Goal: Task Accomplishment & Management: Use online tool/utility

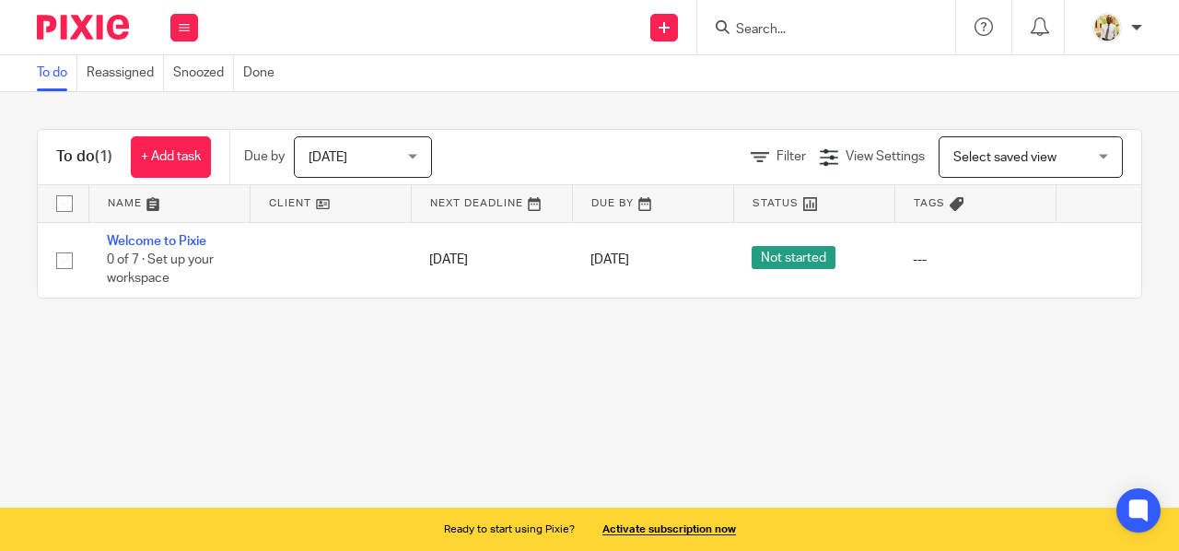
click at [63, 200] on input "checkbox" at bounding box center [64, 203] width 35 height 35
checkbox input "true"
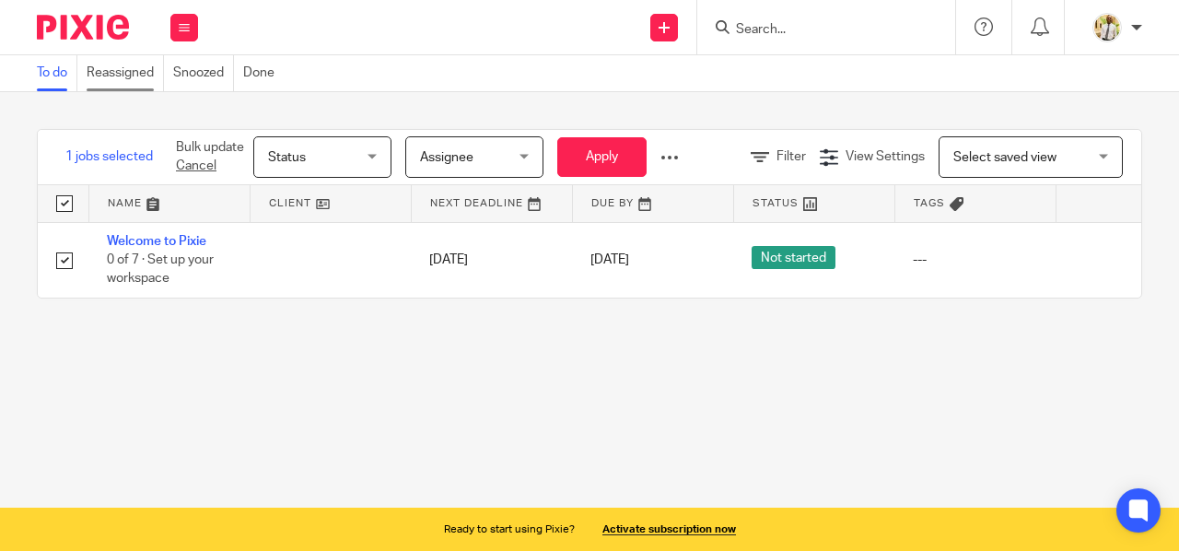
click at [104, 76] on link "Reassigned" at bounding box center [125, 73] width 77 height 36
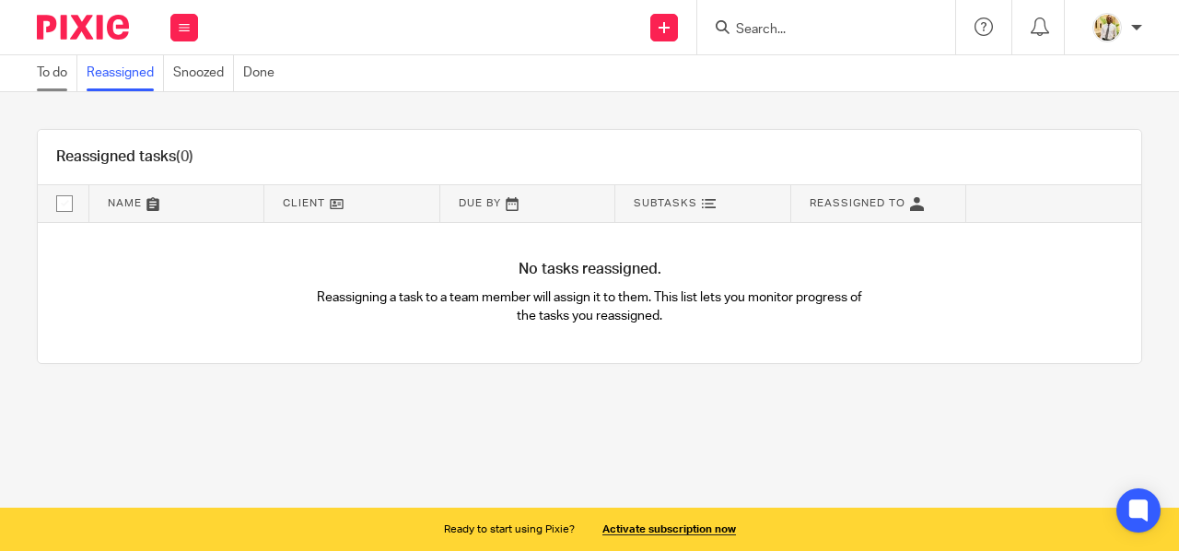
click at [51, 84] on link "To do" at bounding box center [57, 73] width 41 height 36
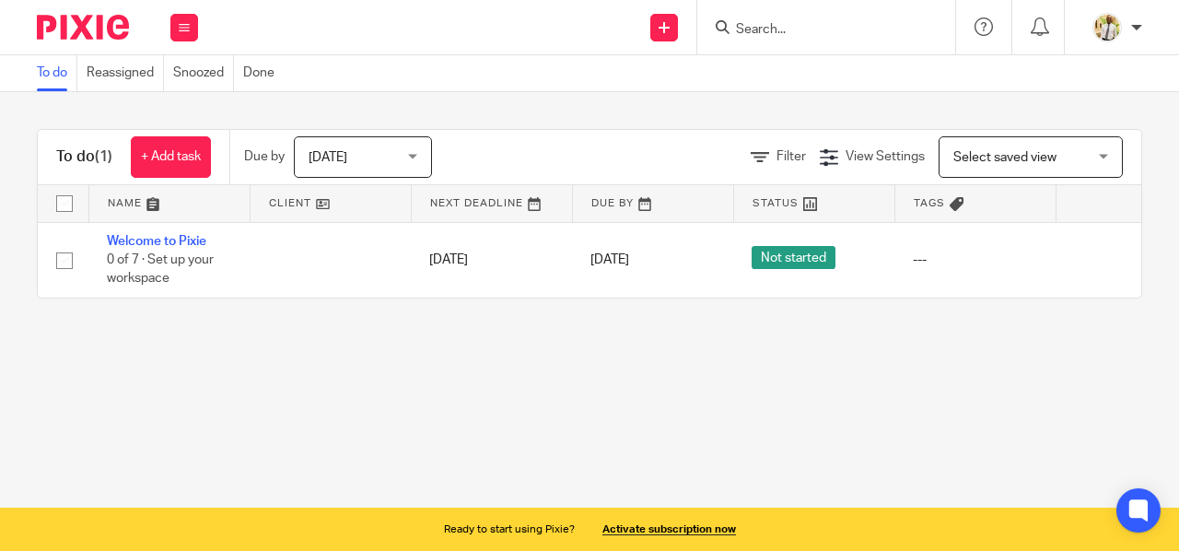
click at [736, 335] on div "To do (1) + Add task Due by [DATE] [DATE] [DATE] [DATE] This week Next week Thi…" at bounding box center [589, 213] width 1179 height 243
